Goal: Transaction & Acquisition: Purchase product/service

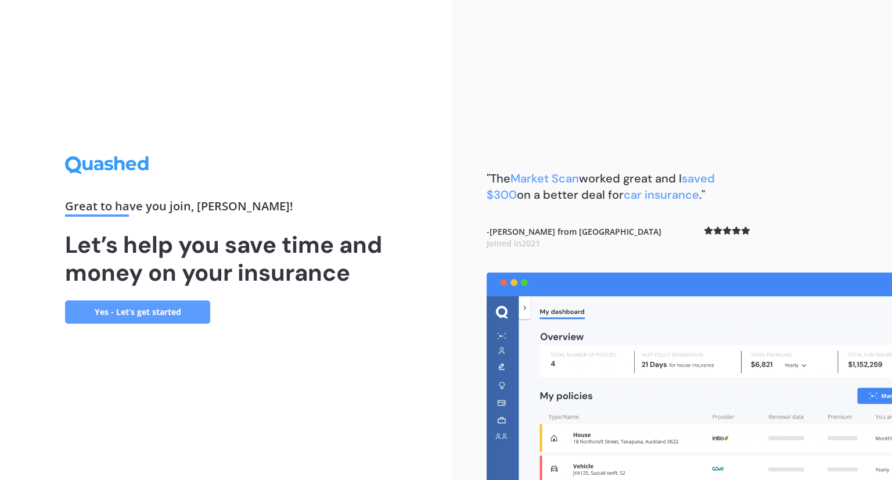
click at [122, 312] on link "Yes - Let’s get started" at bounding box center [137, 311] width 145 height 23
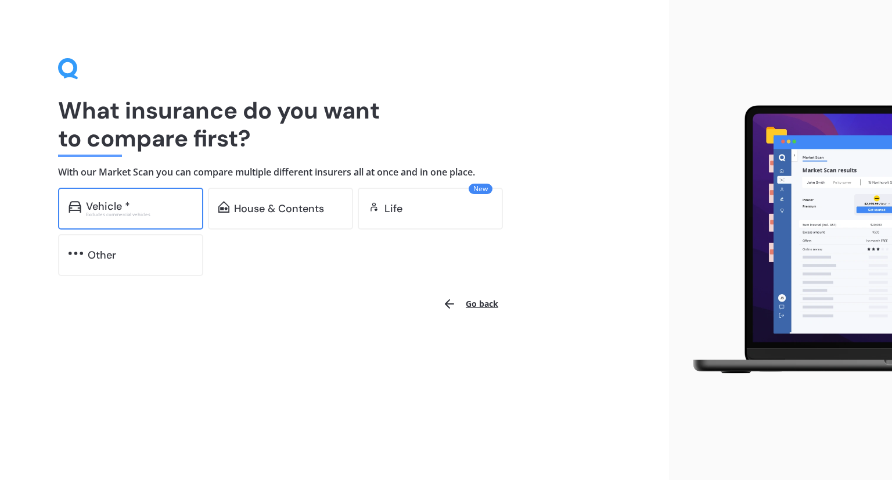
click at [143, 200] on div "Vehicle *" at bounding box center [139, 206] width 107 height 12
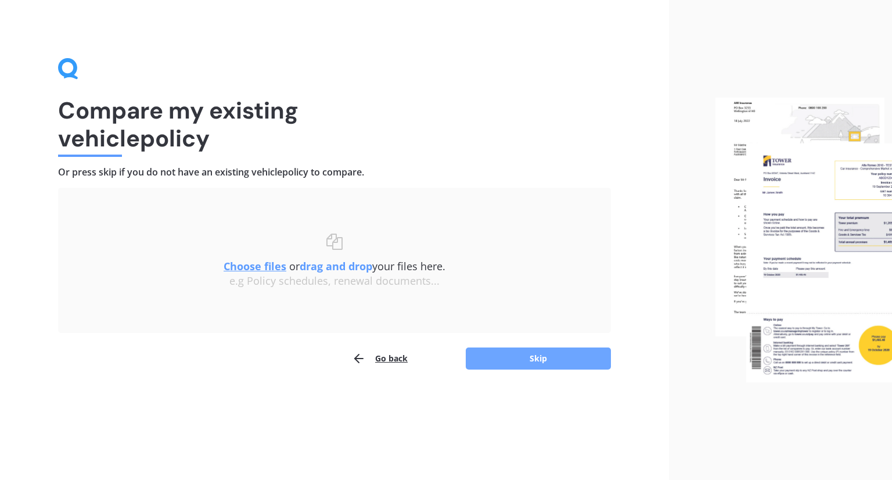
click at [516, 351] on button "Skip" at bounding box center [538, 358] width 145 height 22
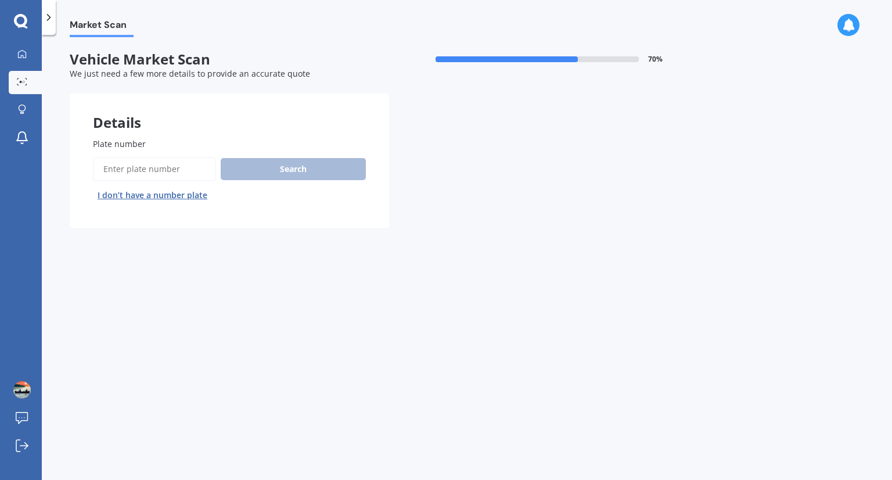
click at [176, 165] on input "Plate number" at bounding box center [154, 169] width 123 height 24
type input "NLY807"
click at [295, 163] on button "Search" at bounding box center [293, 169] width 145 height 22
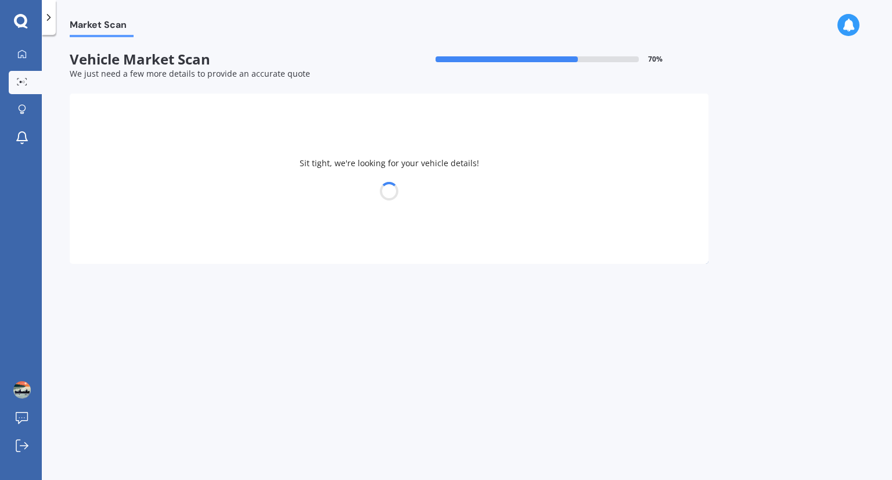
select select "MITSUBISHI"
select select "OUTLANDER"
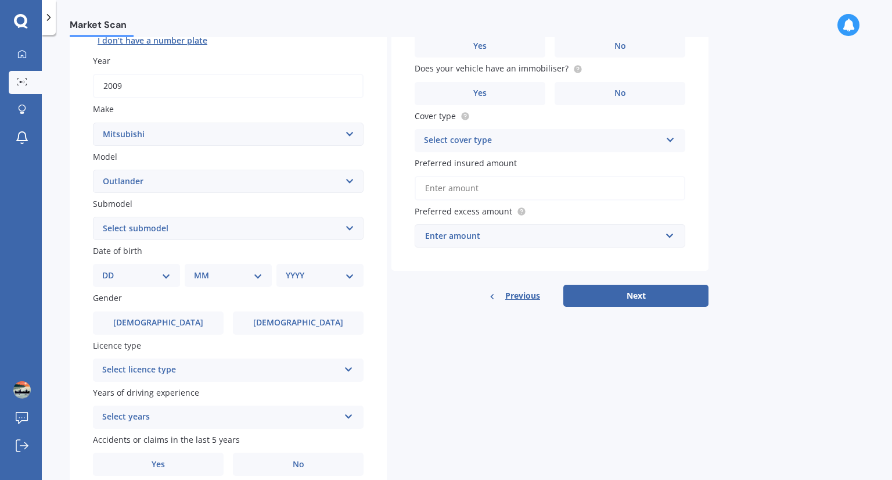
scroll to position [157, 0]
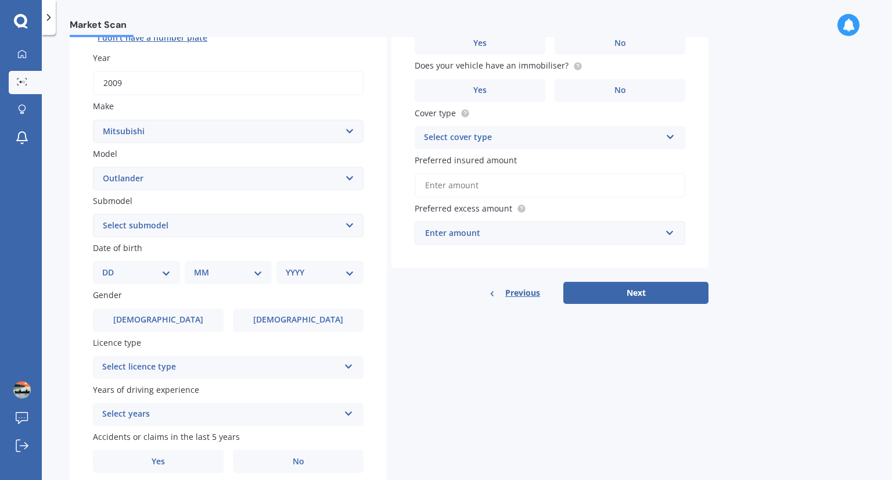
click at [163, 228] on select "Select submodel (All other) 2.4 Litre Station Wagon 3.0 Litre AWD 3.0 VRX Auto …" at bounding box center [228, 225] width 271 height 23
click at [159, 270] on select "DD 01 02 03 04 05 06 07 08 09 10 11 12 13 14 15 16 17 18 19 20 21 22 23 24 25 2…" at bounding box center [136, 272] width 69 height 13
select select "24"
click at [111, 266] on select "DD 01 02 03 04 05 06 07 08 09 10 11 12 13 14 15 16 17 18 19 20 21 22 23 24 25 2…" at bounding box center [136, 272] width 69 height 13
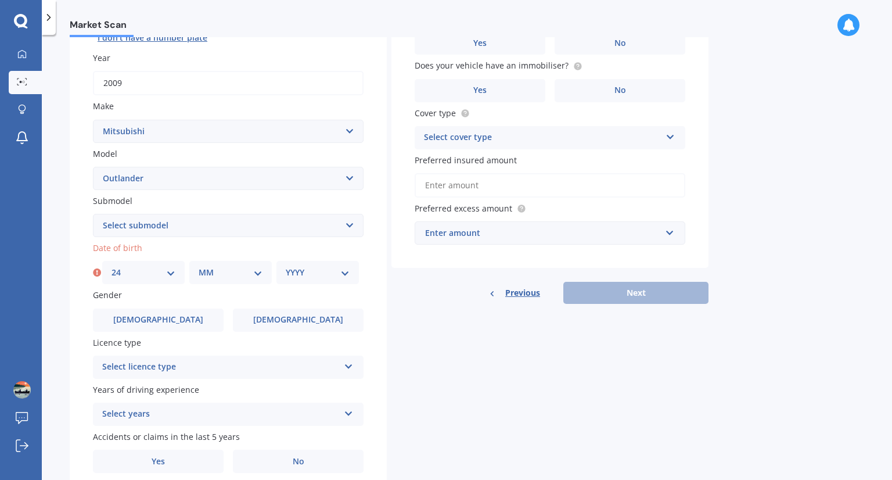
click at [224, 271] on select "MM 01 02 03 04 05 06 07 08 09 10 11 12" at bounding box center [231, 272] width 64 height 13
select select "03"
click at [199, 266] on select "MM 01 02 03 04 05 06 07 08 09 10 11 12" at bounding box center [231, 272] width 64 height 13
click at [313, 270] on select "YYYY 2025 2024 2023 2022 2021 2020 2019 2018 2017 2016 2015 2014 2013 2012 2011…" at bounding box center [318, 272] width 64 height 13
select select "1989"
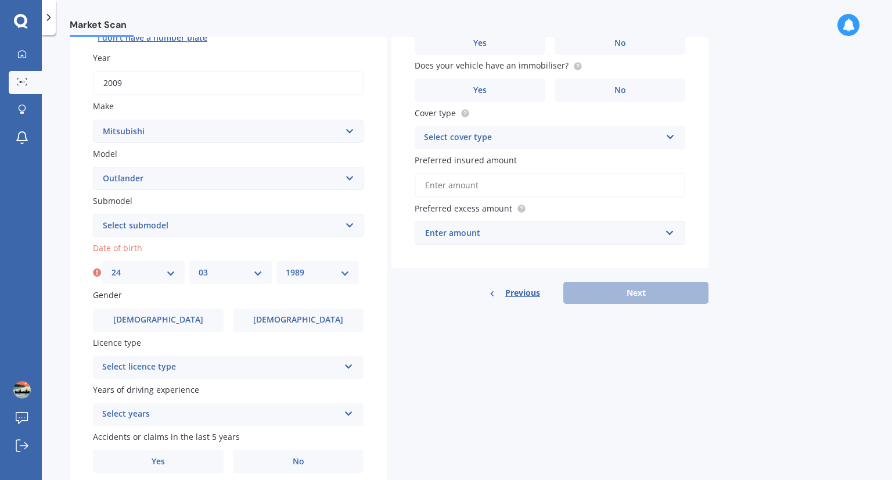
click at [286, 266] on select "YYYY 2025 2024 2023 2022 2021 2020 2019 2018 2017 2016 2015 2014 2013 2012 2011…" at bounding box center [318, 272] width 64 height 13
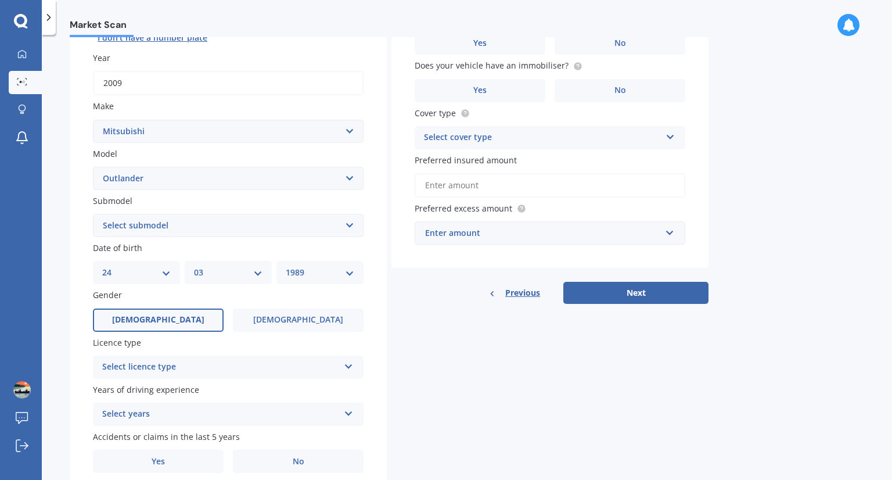
click at [155, 315] on span "[DEMOGRAPHIC_DATA]" at bounding box center [158, 320] width 92 height 10
click at [0, 0] on input "[DEMOGRAPHIC_DATA]" at bounding box center [0, 0] width 0 height 0
click at [175, 376] on div "Select licence type NZ Full NZ Restricted NZ Learners [GEOGRAPHIC_DATA] [GEOGRA…" at bounding box center [228, 366] width 271 height 23
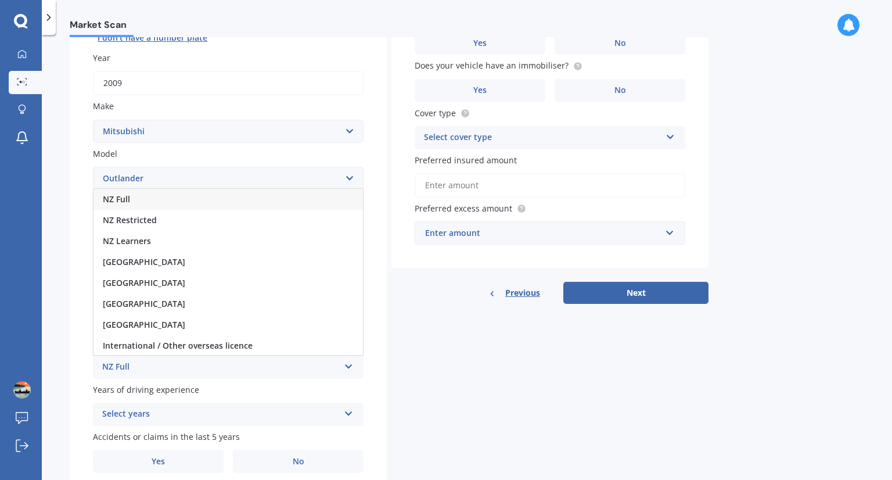
click at [179, 199] on div "NZ Full" at bounding box center [227, 199] width 269 height 21
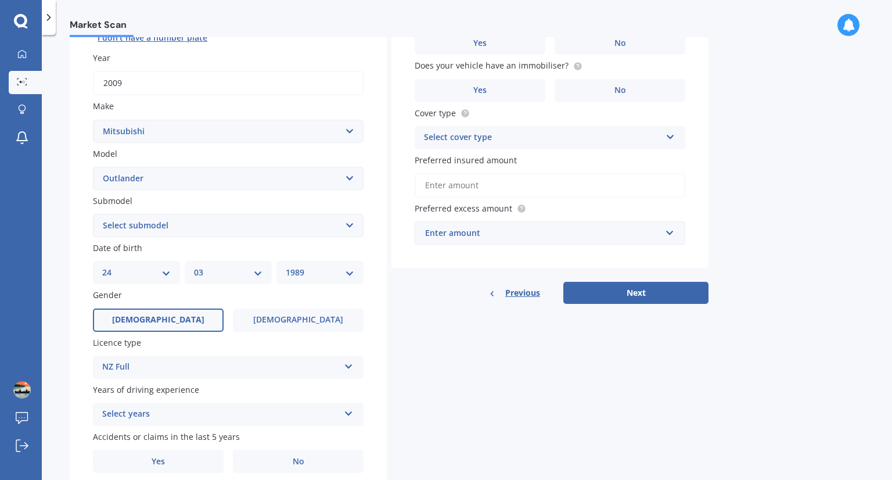
scroll to position [204, 0]
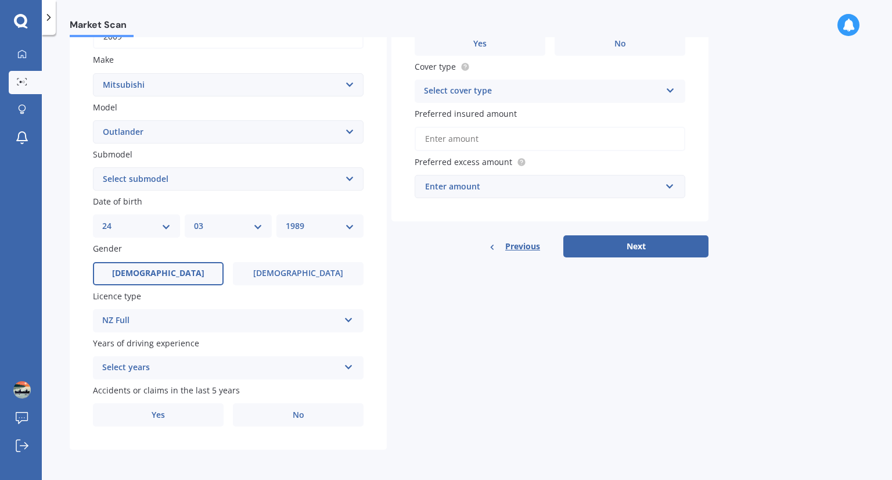
click at [202, 367] on div "Select years" at bounding box center [220, 368] width 237 height 14
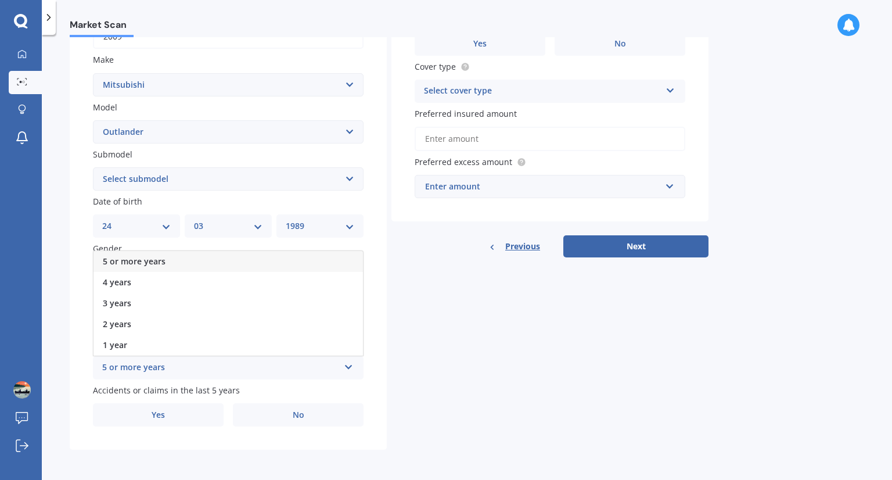
click at [135, 261] on span "5 or more years" at bounding box center [134, 260] width 63 height 11
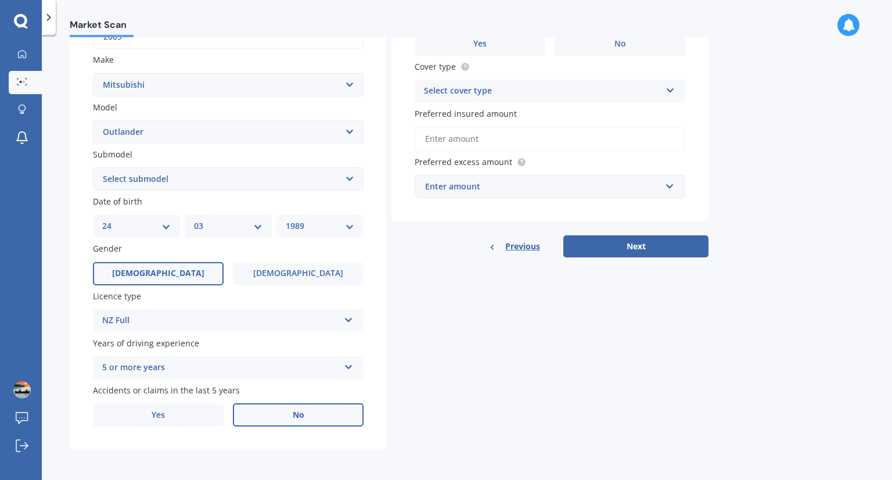
click at [258, 412] on label "No" at bounding box center [298, 414] width 131 height 23
click at [0, 0] on input "No" at bounding box center [0, 0] width 0 height 0
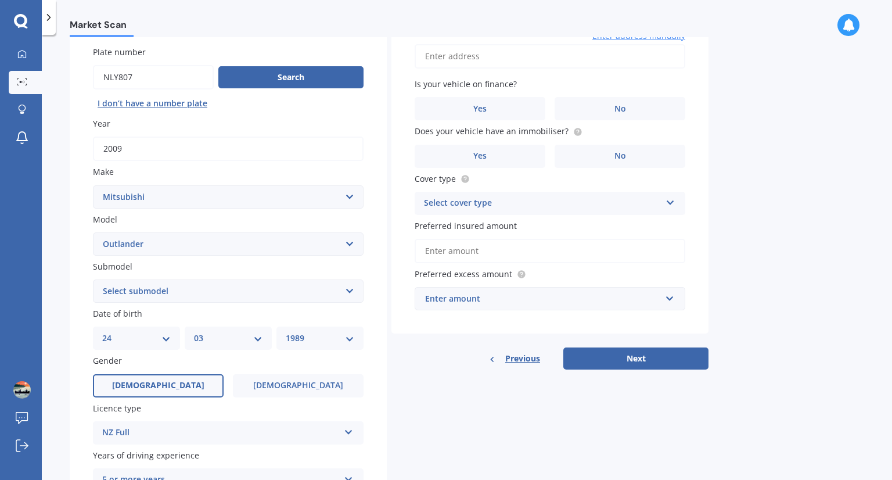
scroll to position [0, 0]
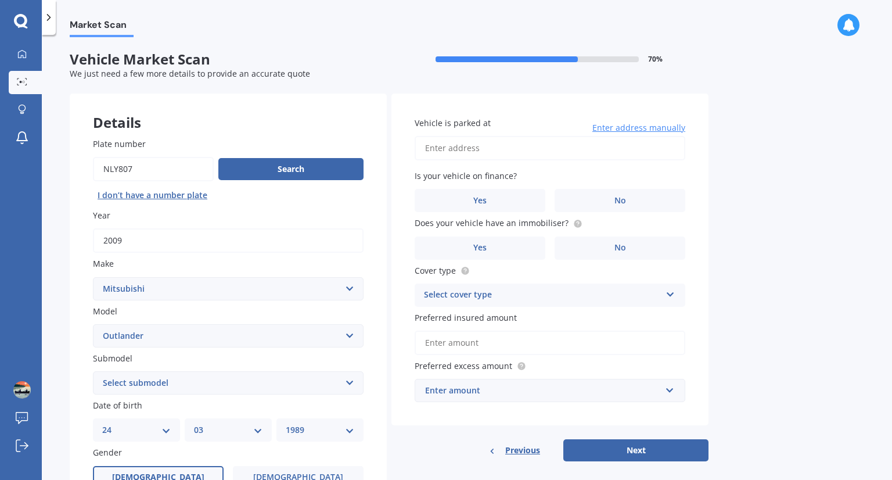
click at [471, 150] on input "Vehicle is parked at" at bounding box center [550, 148] width 271 height 24
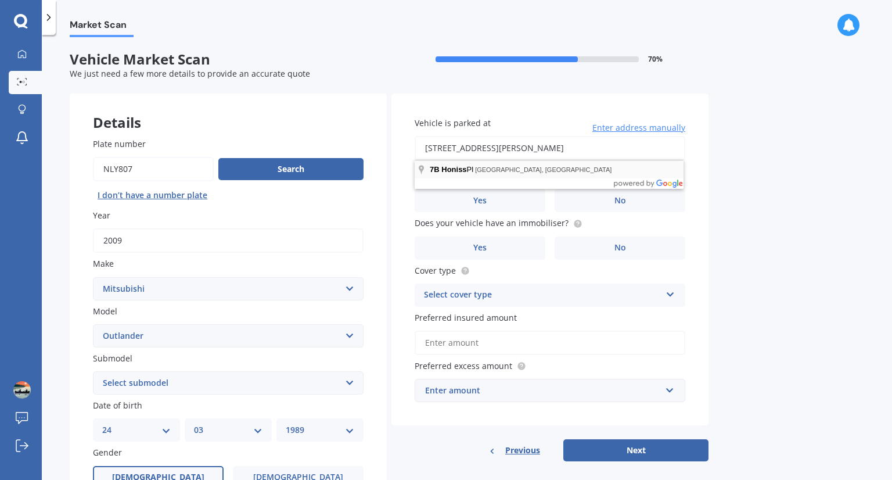
type input "[STREET_ADDRESS]"
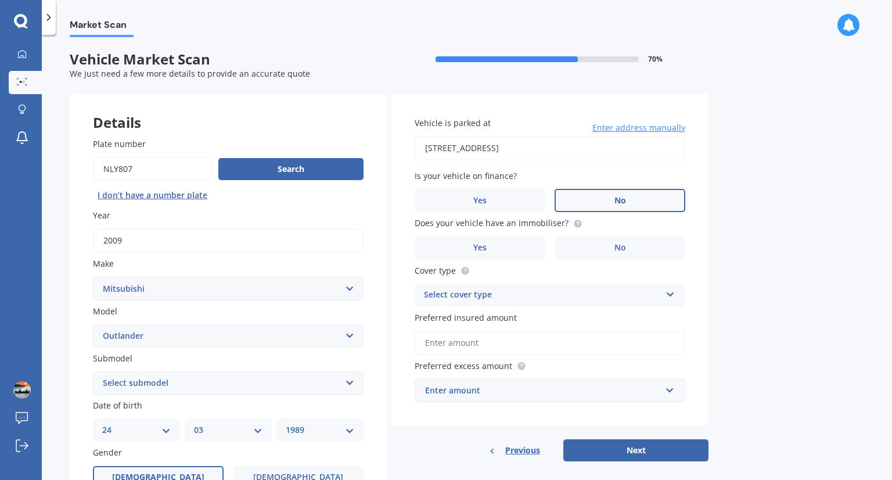
click at [565, 190] on label "No" at bounding box center [619, 200] width 131 height 23
click at [0, 0] on input "No" at bounding box center [0, 0] width 0 height 0
click at [573, 245] on label "No" at bounding box center [619, 247] width 131 height 23
click at [0, 0] on input "No" at bounding box center [0, 0] width 0 height 0
click at [539, 292] on div "Select cover type" at bounding box center [542, 295] width 237 height 14
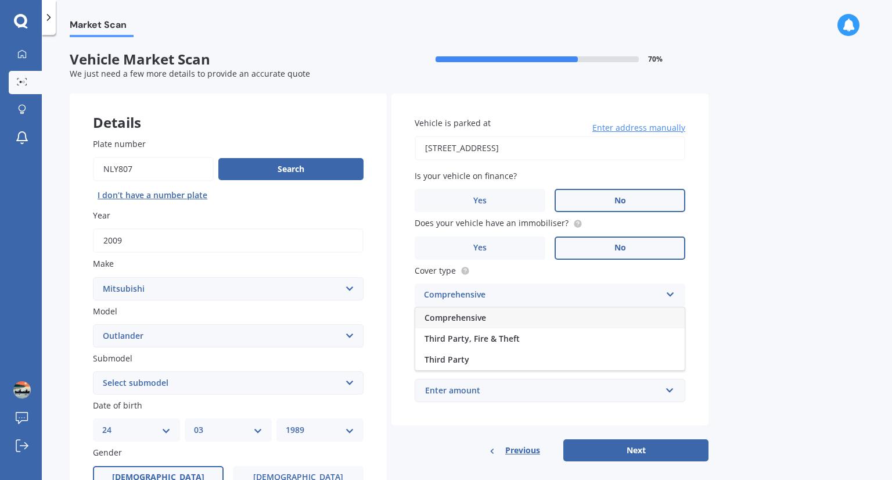
click at [502, 313] on div "Comprehensive" at bounding box center [549, 317] width 269 height 21
click at [499, 397] on input "text" at bounding box center [546, 390] width 260 height 22
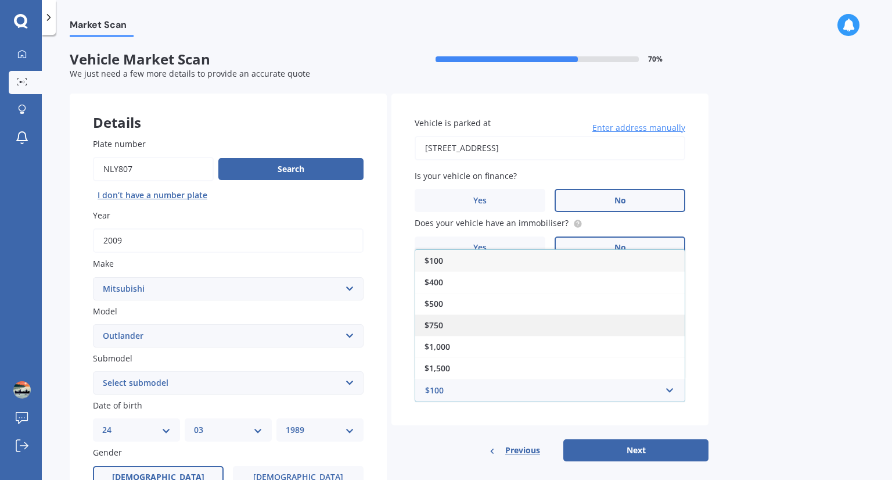
click at [480, 323] on div "$750" at bounding box center [549, 324] width 269 height 21
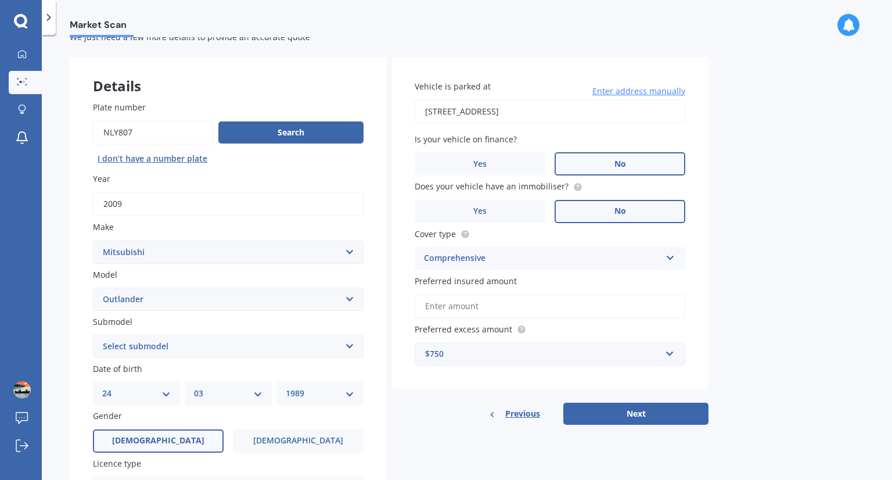
scroll to position [37, 0]
click at [625, 416] on button "Next" at bounding box center [635, 413] width 145 height 22
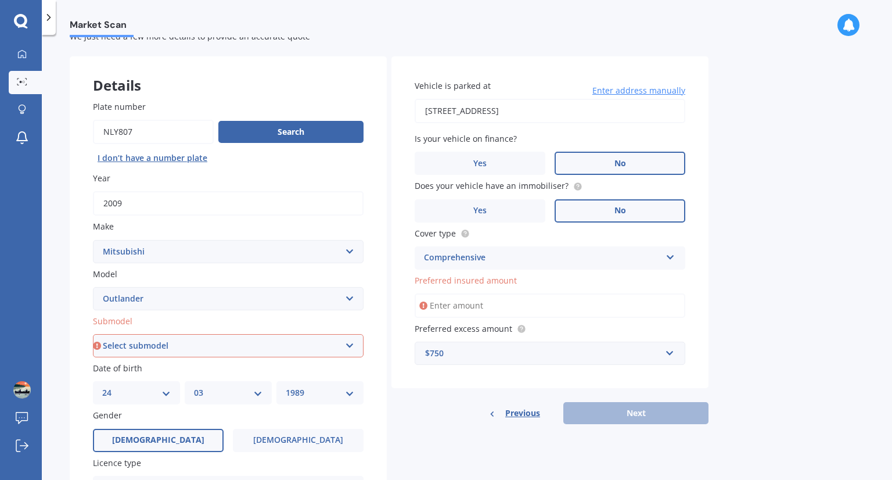
click at [325, 349] on select "Select submodel (All other) 2.4 Litre Station Wagon 3.0 Litre AWD 3.0 VRX Auto …" at bounding box center [228, 345] width 271 height 23
select select "2.4 LITRE STATION WAGON"
click at [93, 334] on select "Select submodel (All other) 2.4 Litre Station Wagon 3.0 Litre AWD 3.0 VRX Auto …" at bounding box center [228, 345] width 271 height 23
click at [501, 308] on input "Preferred insured amount" at bounding box center [550, 305] width 271 height 24
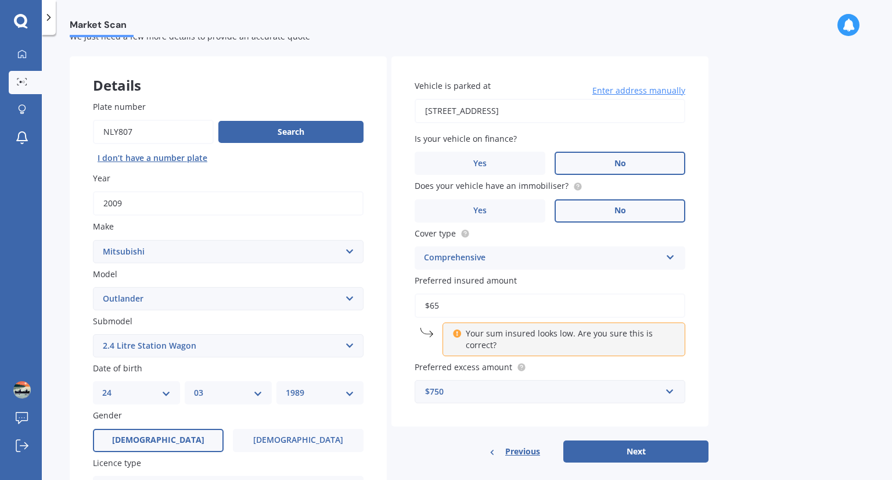
type input "$6"
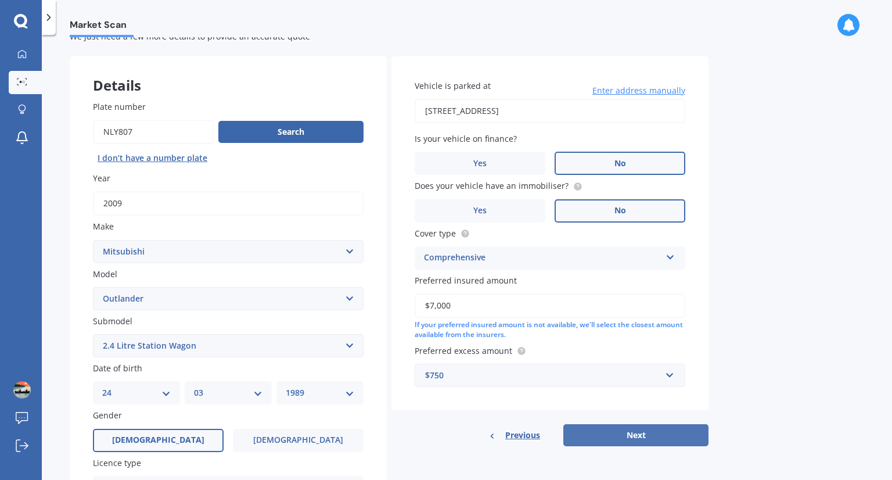
type input "$7,000"
click at [643, 431] on button "Next" at bounding box center [635, 435] width 145 height 22
select select "24"
select select "03"
select select "1989"
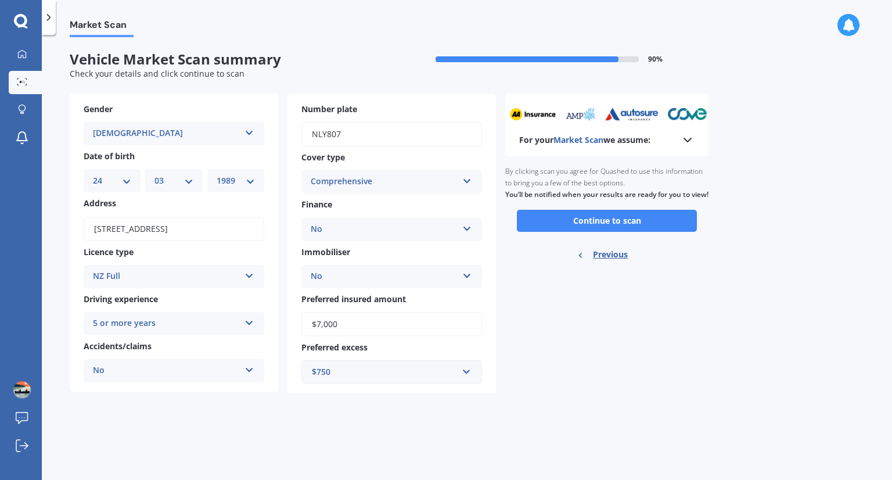
scroll to position [0, 0]
click at [655, 225] on button "Continue to scan" at bounding box center [607, 221] width 180 height 22
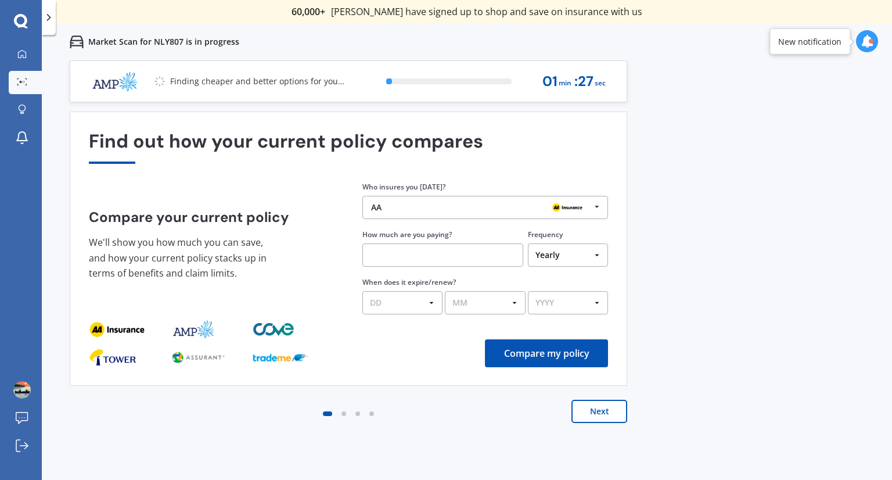
click at [565, 207] on img at bounding box center [567, 207] width 37 height 14
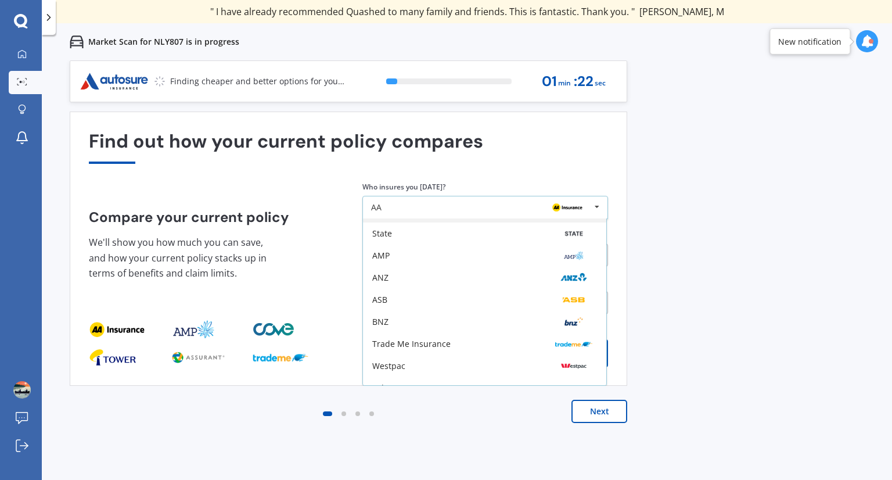
scroll to position [76, 0]
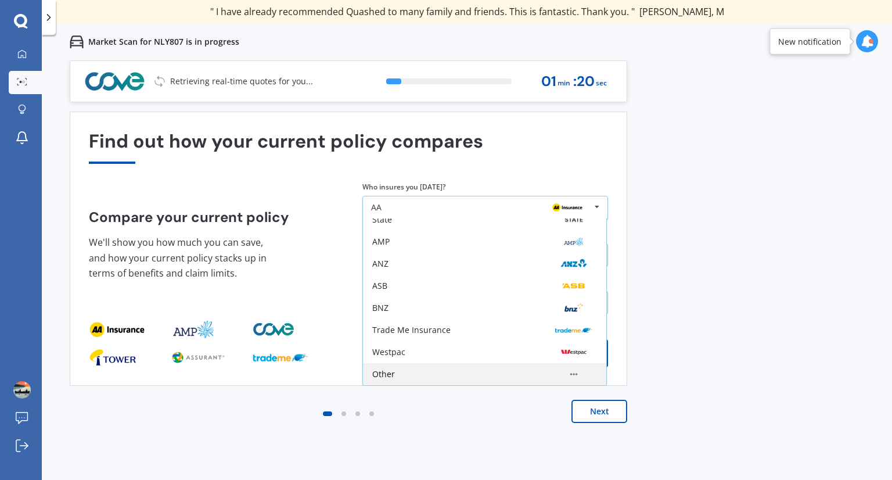
click at [441, 373] on div "Other" at bounding box center [484, 373] width 225 height 9
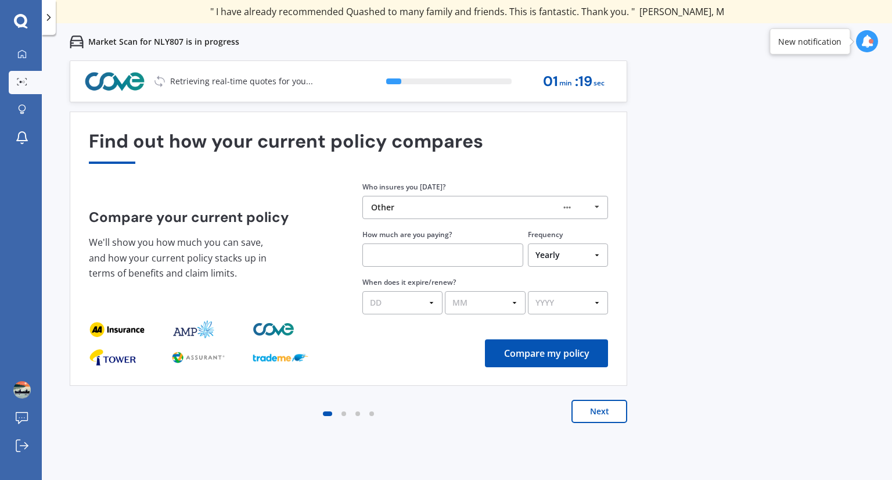
click at [439, 251] on input "text" at bounding box center [442, 254] width 161 height 23
type input "$1,300.00"
click at [415, 295] on select "DD 01 02 03 04 05 06 07 08 09 10 11 12 13 14 15 16 17 18 19 20 21 22 23 24 25 2…" at bounding box center [402, 302] width 80 height 23
click at [362, 291] on select "DD 01 02 03 04 05 06 07 08 09 10 11 12 13 14 15 16 17 18 19 20 21 22 23 24 25 2…" at bounding box center [402, 302] width 80 height 23
click at [405, 299] on select "DD 01 02 03 04 05 06 07 08 09 10 11 12 13 14 15 16 17 18 19 20 21 22 23 24 25 2…" at bounding box center [402, 302] width 80 height 23
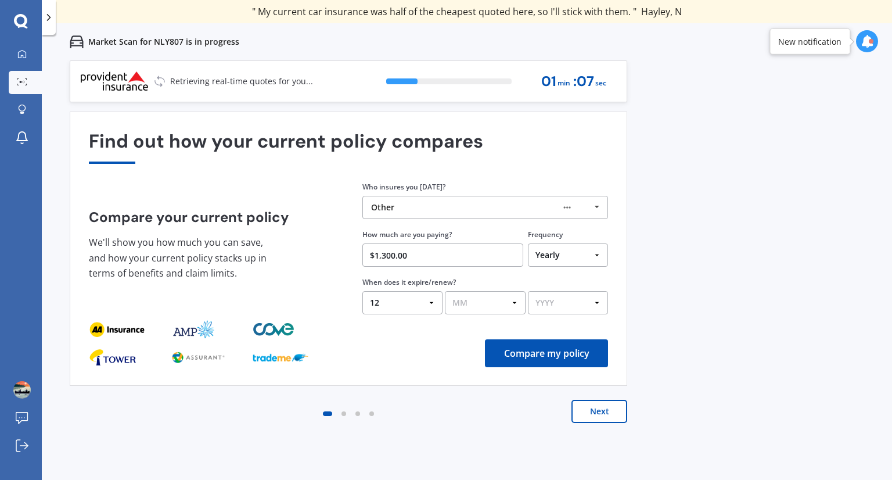
select select "26"
click at [362, 291] on select "DD 01 02 03 04 05 06 07 08 09 10 11 12 13 14 15 16 17 18 19 20 21 22 23 24 25 2…" at bounding box center [402, 302] width 80 height 23
click at [467, 296] on select "MM 01 02 03 04 05 06 07 08 09 10 11 12" at bounding box center [485, 302] width 80 height 23
select select "08"
click at [445, 291] on select "MM 01 02 03 04 05 06 07 08 09 10 11 12" at bounding box center [485, 302] width 80 height 23
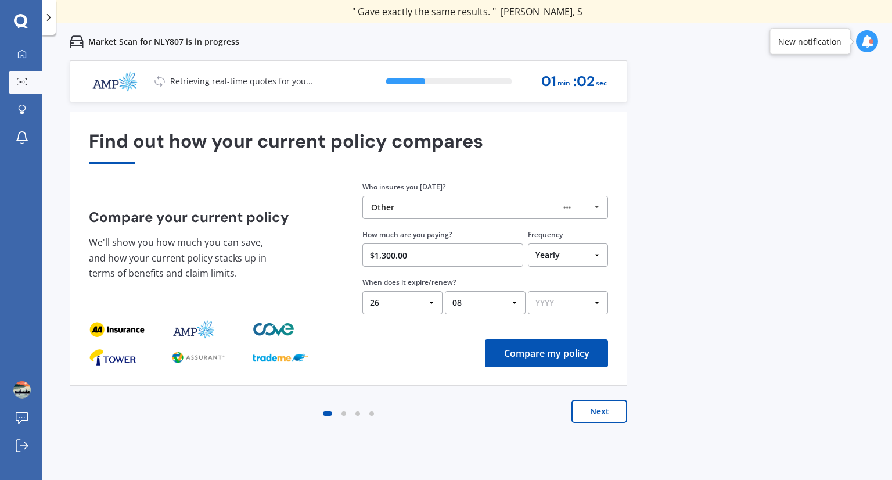
click at [555, 301] on select "YYYY 2026 2025 2024" at bounding box center [568, 302] width 80 height 23
select select "2025"
click at [528, 291] on select "YYYY 2026 2025 2024" at bounding box center [568, 302] width 80 height 23
click at [550, 354] on button "Compare my policy" at bounding box center [546, 353] width 123 height 28
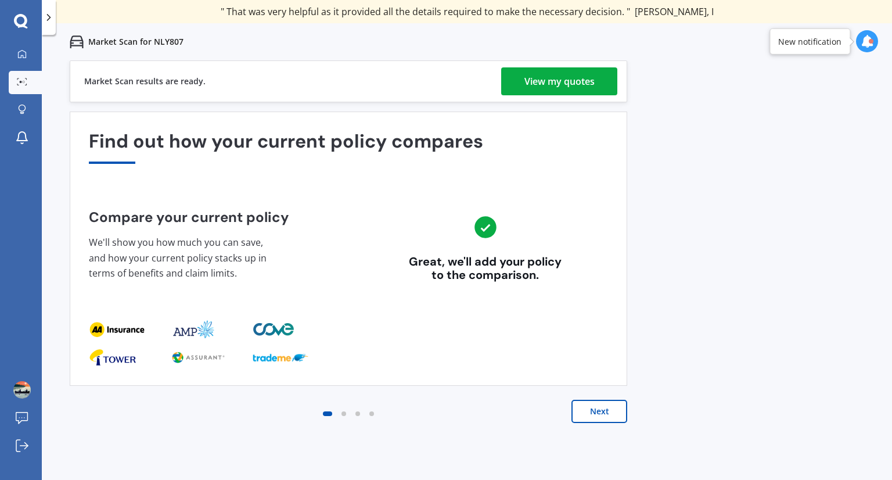
click at [564, 71] on div "View my quotes" at bounding box center [559, 81] width 70 height 28
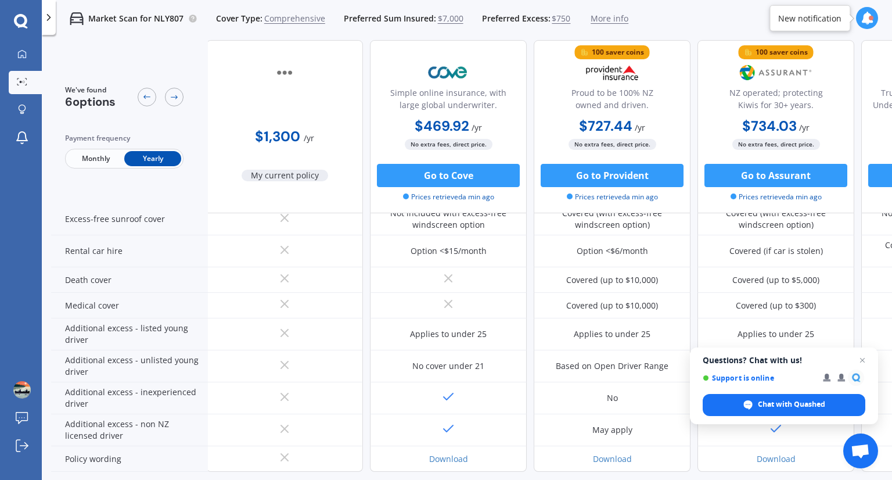
scroll to position [547, 2]
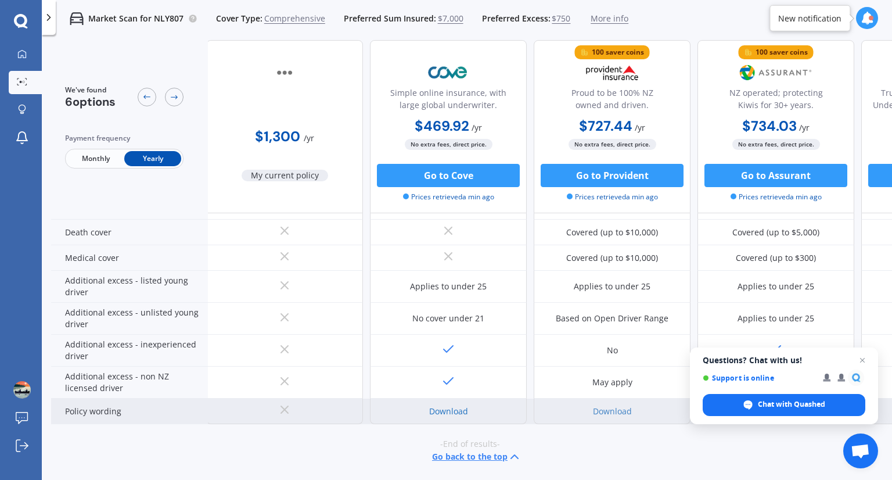
click at [451, 405] on link "Download" at bounding box center [448, 410] width 39 height 11
